Goal: Task Accomplishment & Management: Use online tool/utility

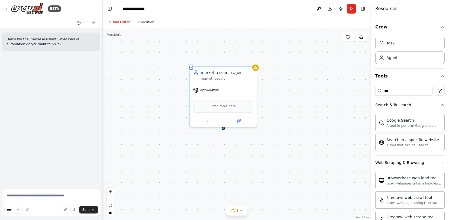
scroll to position [193, 0]
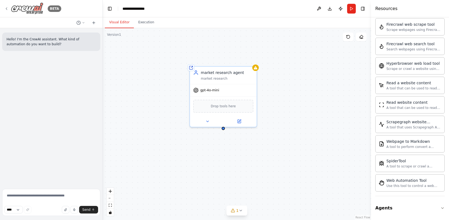
click at [8, 8] on icon at bounding box center [6, 8] width 4 height 4
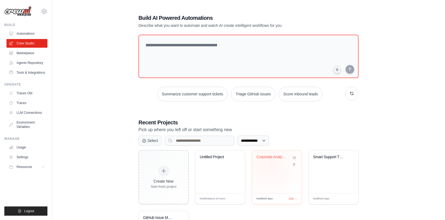
click at [268, 164] on div "Corporate Analysis Multi-Agent Syst..." at bounding box center [276, 161] width 41 height 12
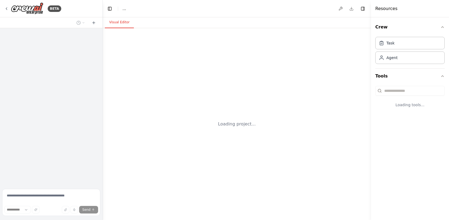
select select "****"
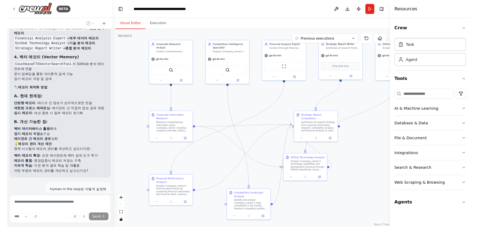
scroll to position [3026, 0]
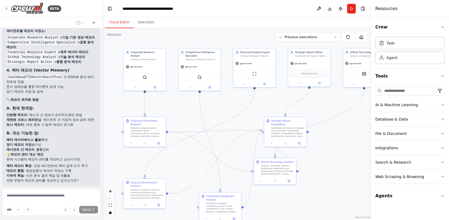
drag, startPoint x: 284, startPoint y: 159, endPoint x: 225, endPoint y: 118, distance: 72.2
click at [225, 118] on div ".deletable-edge-delete-btn { width: 20px; height: 20px; border: 0px solid #ffff…" at bounding box center [237, 124] width 268 height 192
drag, startPoint x: 151, startPoint y: 187, endPoint x: 217, endPoint y: 128, distance: 89.2
click at [217, 128] on div "Financial Performance Analysis Analyze {company_name}'s financial performance b…" at bounding box center [212, 131] width 33 height 18
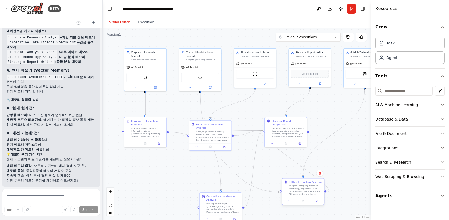
drag, startPoint x: 294, startPoint y: 165, endPoint x: 299, endPoint y: 192, distance: 28.1
click at [300, 193] on div "Analyze {company_name}'s technology capabilities and development practices thro…" at bounding box center [305, 189] width 33 height 11
drag, startPoint x: 207, startPoint y: 133, endPoint x: 140, endPoint y: 198, distance: 92.9
click at [140, 198] on div "Analyze {company_name}'s financial performance by examining financial statement…" at bounding box center [147, 200] width 33 height 11
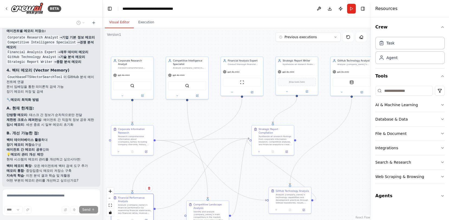
drag, startPoint x: 249, startPoint y: 160, endPoint x: 237, endPoint y: 170, distance: 16.0
click at [237, 170] on div ".deletable-edge-delete-btn { width: 20px; height: 20px; border: 0px solid #ffff…" at bounding box center [237, 124] width 268 height 192
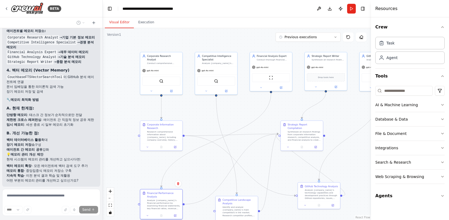
drag, startPoint x: 236, startPoint y: 159, endPoint x: 264, endPoint y: 153, distance: 29.0
click at [264, 153] on div ".deletable-edge-delete-btn { width: 20px; height: 20px; border: 0px solid #ffff…" at bounding box center [237, 124] width 268 height 192
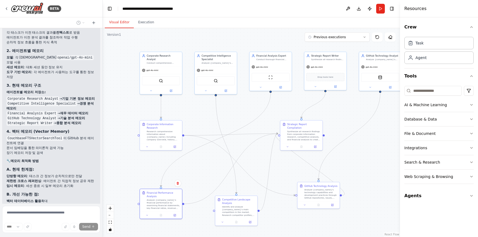
scroll to position [3009, 0]
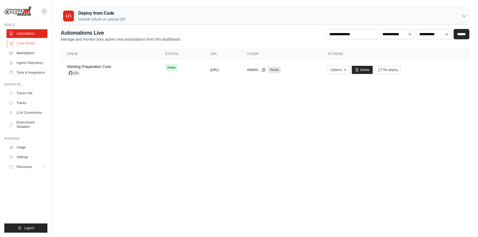
click at [28, 43] on link "Crew Studio" at bounding box center [27, 43] width 41 height 9
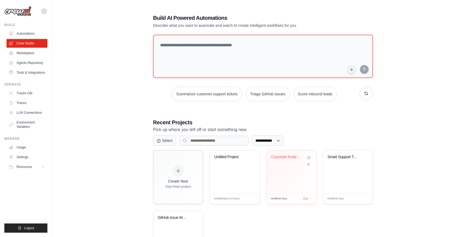
click at [279, 167] on div "Corporate Analysis Multi-Agent Syst..." at bounding box center [291, 171] width 50 height 43
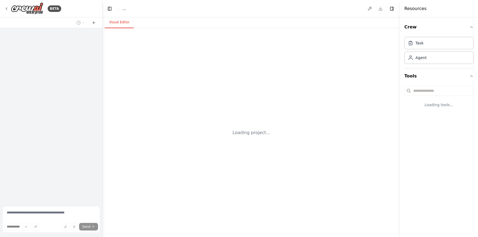
select select "****"
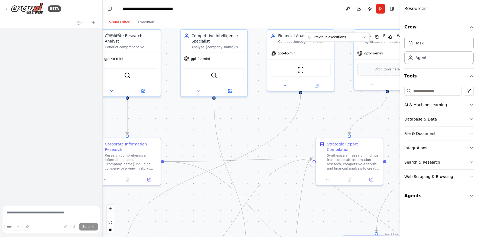
drag, startPoint x: 303, startPoint y: 177, endPoint x: 225, endPoint y: 123, distance: 94.7
click at [224, 123] on div ".deletable-edge-delete-btn { width: 20px; height: 20px; border: 0px solid #ffff…" at bounding box center [251, 132] width 297 height 209
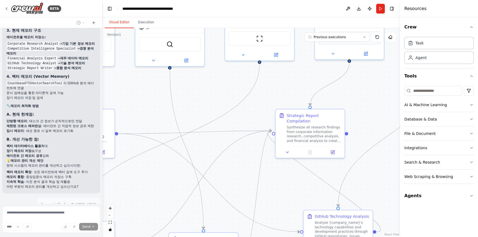
scroll to position [3009, 0]
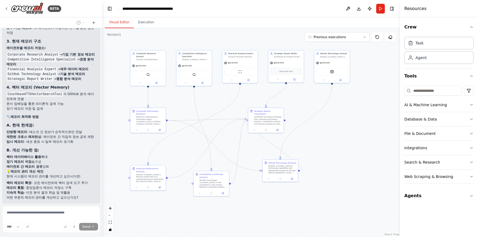
drag, startPoint x: 222, startPoint y: 163, endPoint x: 221, endPoint y: 135, distance: 27.7
click at [221, 135] on div ".deletable-edge-delete-btn { width: 20px; height: 20px; border: 0px solid #ffff…" at bounding box center [251, 132] width 297 height 209
click at [93, 24] on icon at bounding box center [94, 23] width 4 height 4
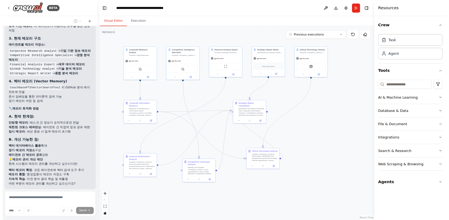
scroll to position [0, 0]
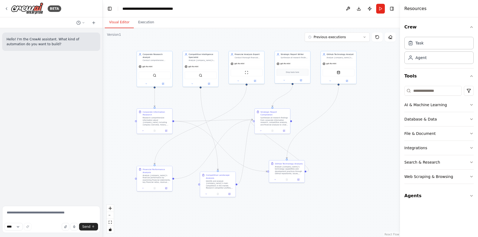
drag, startPoint x: 210, startPoint y: 133, endPoint x: 216, endPoint y: 135, distance: 6.6
click at [216, 135] on div ".deletable-edge-delete-btn { width: 20px; height: 20px; border: 0px solid #ffff…" at bounding box center [251, 132] width 297 height 209
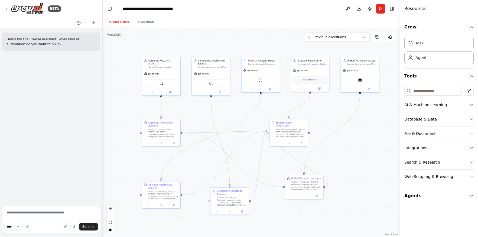
drag, startPoint x: 214, startPoint y: 118, endPoint x: 225, endPoint y: 128, distance: 15.0
click at [225, 128] on div ".deletable-edge-delete-btn { width: 20px; height: 20px; border: 0px solid #ffff…" at bounding box center [251, 132] width 297 height 209
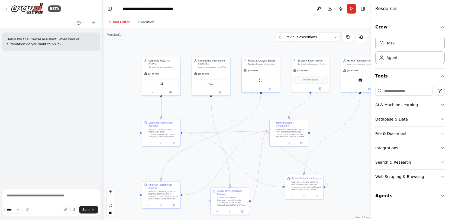
click at [238, 129] on div ".deletable-edge-delete-btn { width: 20px; height: 20px; border: 0px solid #ffff…" at bounding box center [237, 124] width 268 height 192
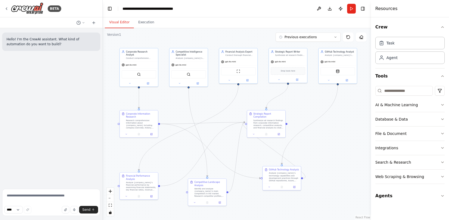
drag, startPoint x: 246, startPoint y: 115, endPoint x: 223, endPoint y: 106, distance: 24.2
click at [223, 106] on div ".deletable-edge-delete-btn { width: 20px; height: 20px; border: 0px solid #ffff…" at bounding box center [237, 124] width 268 height 192
click at [387, 121] on div "Database & Data" at bounding box center [391, 118] width 32 height 5
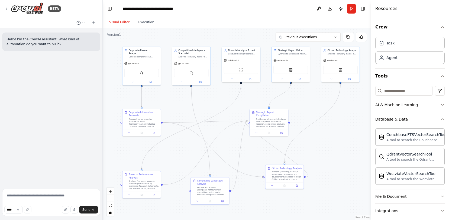
click at [232, 137] on div ".deletable-edge-delete-btn { width: 20px; height: 20px; border: 0px solid #ffff…" at bounding box center [237, 124] width 268 height 192
click at [314, 148] on div ".deletable-edge-delete-btn { width: 20px; height: 20px; border: 0px solid #ffff…" at bounding box center [237, 124] width 268 height 192
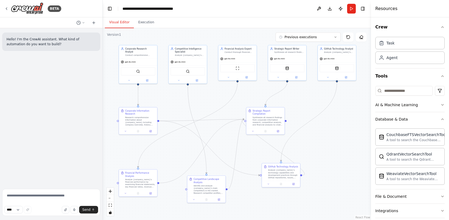
drag, startPoint x: 314, startPoint y: 148, endPoint x: 311, endPoint y: 148, distance: 2.8
click at [311, 148] on div ".deletable-edge-delete-btn { width: 20px; height: 20px; border: 0px solid #ffff…" at bounding box center [237, 124] width 268 height 192
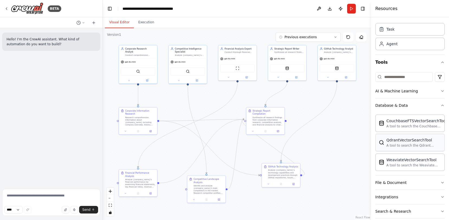
scroll to position [51, 0]
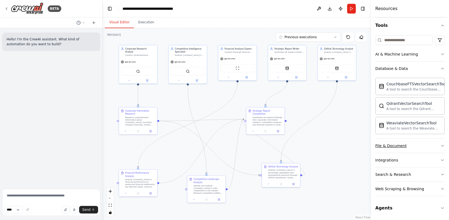
click at [430, 145] on button "File & Document" at bounding box center [409, 146] width 69 height 14
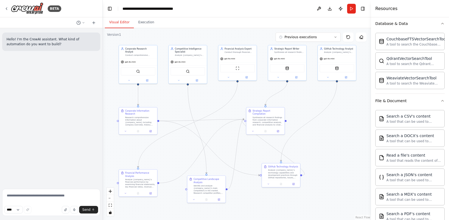
scroll to position [169, 0]
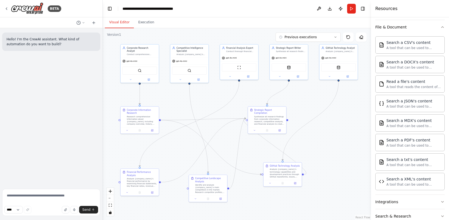
click at [180, 113] on div ".deletable-edge-delete-btn { width: 20px; height: 20px; border: 0px solid #ffff…" at bounding box center [237, 124] width 268 height 192
drag, startPoint x: 188, startPoint y: 54, endPoint x: 191, endPoint y: 61, distance: 6.9
click at [191, 61] on div "Analyze {company_name}'s competitive landscape by identifying key competitors, …" at bounding box center [195, 60] width 30 height 2
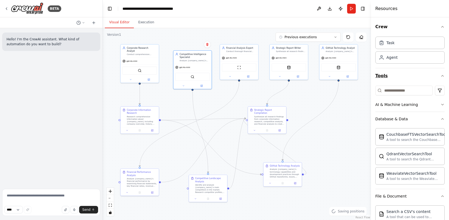
scroll to position [0, 0]
drag, startPoint x: 265, startPoint y: 119, endPoint x: 258, endPoint y: 121, distance: 7.2
click at [258, 121] on div "Synthesize all research findings from corporate information research, competiti…" at bounding box center [263, 123] width 30 height 10
drag, startPoint x: 266, startPoint y: 124, endPoint x: 285, endPoint y: 122, distance: 19.6
click at [285, 122] on div "Strategic Report Compilation Synthesize all research findings from corporate in…" at bounding box center [279, 116] width 38 height 21
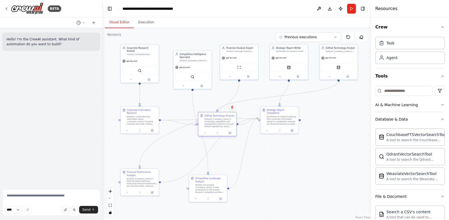
drag, startPoint x: 283, startPoint y: 171, endPoint x: 219, endPoint y: 122, distance: 80.7
click at [219, 122] on div "Analyze {company_name}'s technology capabilities and development practices thro…" at bounding box center [219, 123] width 30 height 10
click at [274, 153] on div ".deletable-edge-delete-btn { width: 20px; height: 20px; border: 0px solid #ffff…" at bounding box center [237, 124] width 268 height 192
drag, startPoint x: 223, startPoint y: 124, endPoint x: 292, endPoint y: 173, distance: 84.9
click at [292, 173] on div "Analyze {company_name}'s technology capabilities and development practices thro…" at bounding box center [288, 172] width 30 height 10
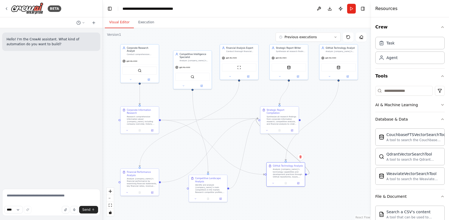
click at [278, 143] on icon "Edge from dcaef621-51b1-4b77-ad23-27ae2d6b5162 to d43c562c-7a2e-49f6-9700-fc570…" at bounding box center [282, 146] width 53 height 56
click at [272, 155] on div ".deletable-edge-delete-btn { width: 20px; height: 20px; border: 0px solid #ffff…" at bounding box center [237, 124] width 268 height 192
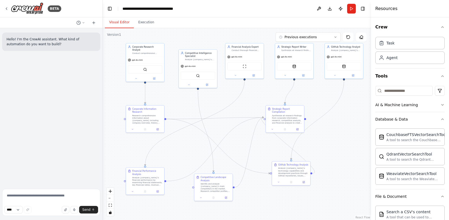
drag, startPoint x: 312, startPoint y: 155, endPoint x: 318, endPoint y: 154, distance: 5.5
click at [318, 154] on div ".deletable-edge-delete-btn { width: 20px; height: 20px; border: 0px solid #ffff…" at bounding box center [237, 124] width 268 height 192
click at [5, 8] on icon at bounding box center [6, 8] width 4 height 4
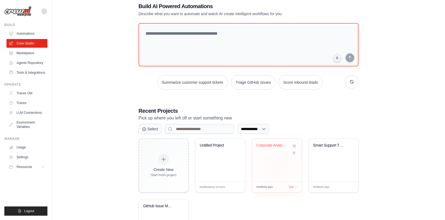
scroll to position [55, 0]
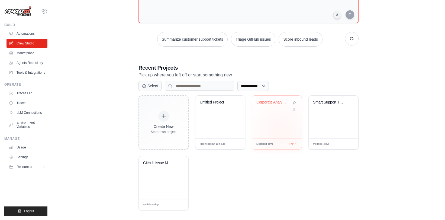
click at [280, 131] on div "Corporate Analysis Multi-Agent Syst..." at bounding box center [277, 117] width 50 height 43
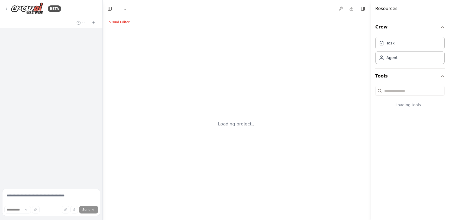
select select "****"
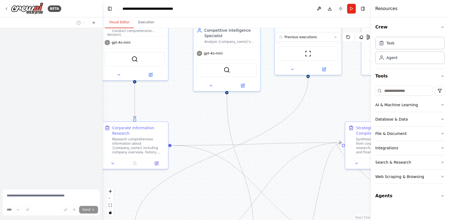
drag, startPoint x: 323, startPoint y: 168, endPoint x: 286, endPoint y: 119, distance: 62.0
click at [286, 119] on div ".deletable-edge-delete-btn { width: 20px; height: 20px; border: 0px solid #ffff…" at bounding box center [237, 124] width 268 height 192
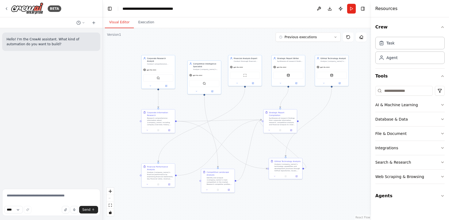
drag, startPoint x: 292, startPoint y: 139, endPoint x: 243, endPoint y: 130, distance: 50.0
click at [243, 130] on div ".deletable-edge-delete-btn { width: 20px; height: 20px; border: 0px solid #ffff…" at bounding box center [237, 124] width 268 height 192
drag, startPoint x: 214, startPoint y: 180, endPoint x: 210, endPoint y: 134, distance: 45.4
click at [210, 134] on div "Identify and analyze {company_name}'s main competitors in the market. Research …" at bounding box center [213, 134] width 26 height 9
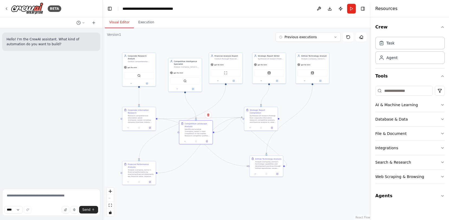
drag, startPoint x: 349, startPoint y: 119, endPoint x: 334, endPoint y: 116, distance: 15.4
click at [334, 116] on div ".deletable-edge-delete-btn { width: 20px; height: 20px; border: 0px solid #ffff…" at bounding box center [237, 124] width 268 height 192
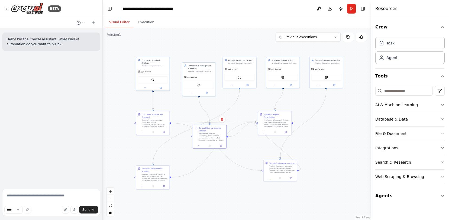
drag, startPoint x: 319, startPoint y: 124, endPoint x: 333, endPoint y: 129, distance: 14.5
click at [333, 129] on div ".deletable-edge-delete-btn { width: 20px; height: 20px; border: 0px solid #ffff…" at bounding box center [237, 124] width 268 height 192
click at [383, 133] on div "File & Document" at bounding box center [390, 133] width 31 height 5
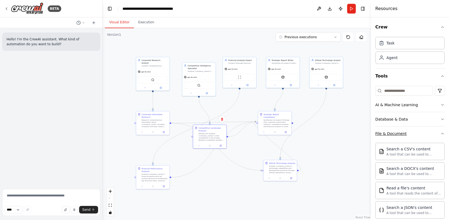
click at [386, 136] on div "File & Document" at bounding box center [390, 133] width 31 height 5
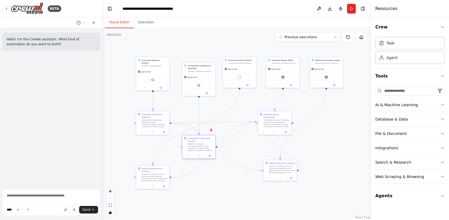
drag, startPoint x: 210, startPoint y: 140, endPoint x: 200, endPoint y: 153, distance: 16.9
click at [200, 153] on div "Competitive Landscape Analysis Identify and analyze {company_name}'s main compe…" at bounding box center [198, 144] width 33 height 18
click at [229, 177] on div ".deletable-edge-delete-btn { width: 20px; height: 20px; border: 0px solid #ffff…" at bounding box center [237, 124] width 268 height 192
